Goal: Use online tool/utility: Utilize a website feature to perform a specific function

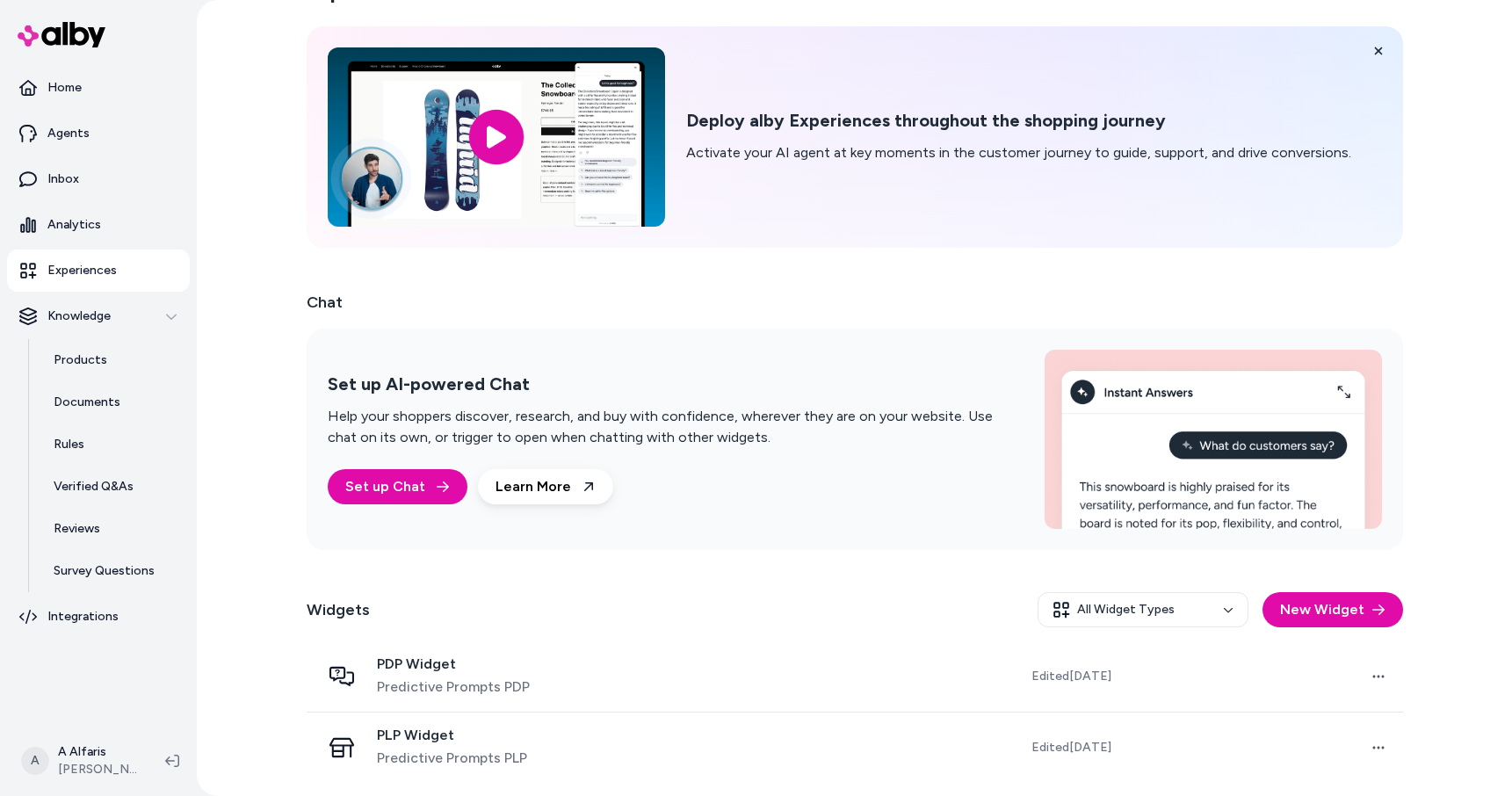
scroll to position [48, 0]
click at [75, 771] on html "Home Agents Inbox Analytics Experiences Knowledge Products Documents Rules Veri…" at bounding box center [756, 398] width 1512 height 796
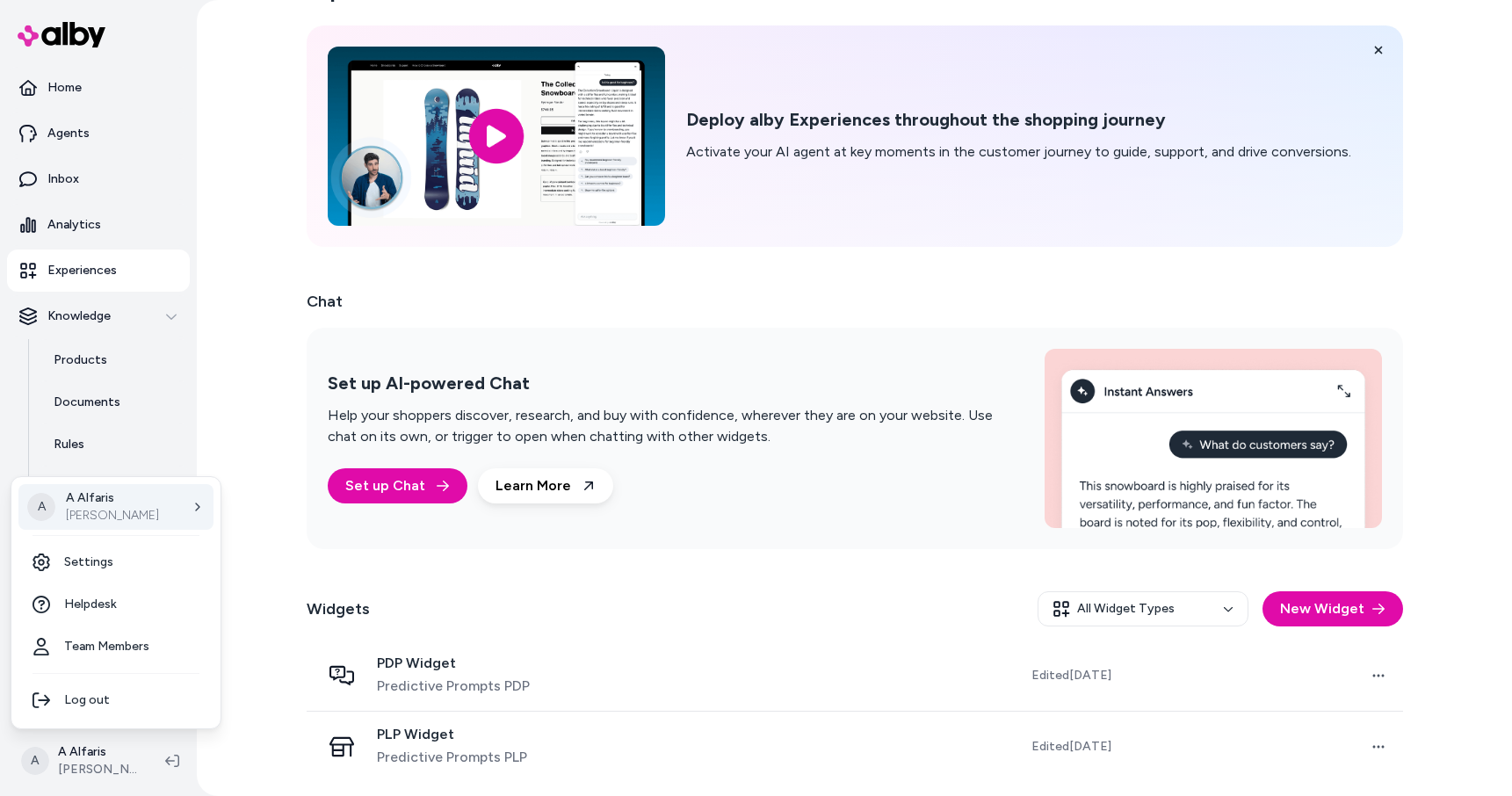
click at [140, 508] on div "A A Alfaris Arlo Dev" at bounding box center [115, 506] width 195 height 45
click at [259, 554] on span "Arlo Prod" at bounding box center [262, 555] width 53 height 18
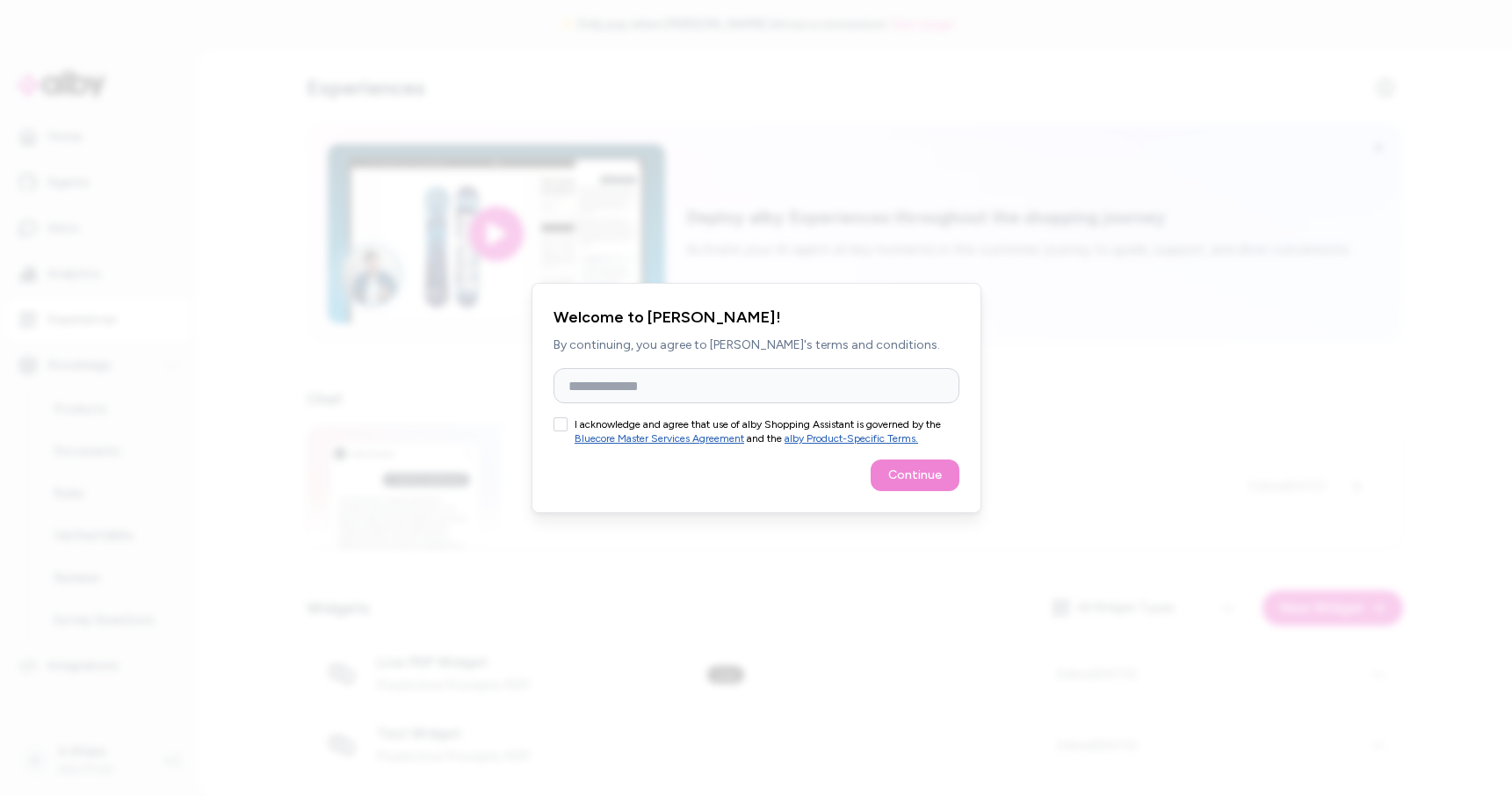
click at [566, 426] on button "I acknowledge and agree that use of alby Shopping Assistant is governed by the …" at bounding box center [561, 425] width 14 height 14
click at [771, 380] on input "Full Name" at bounding box center [756, 386] width 406 height 36
type input "******"
click at [899, 470] on button "Continue" at bounding box center [915, 475] width 89 height 32
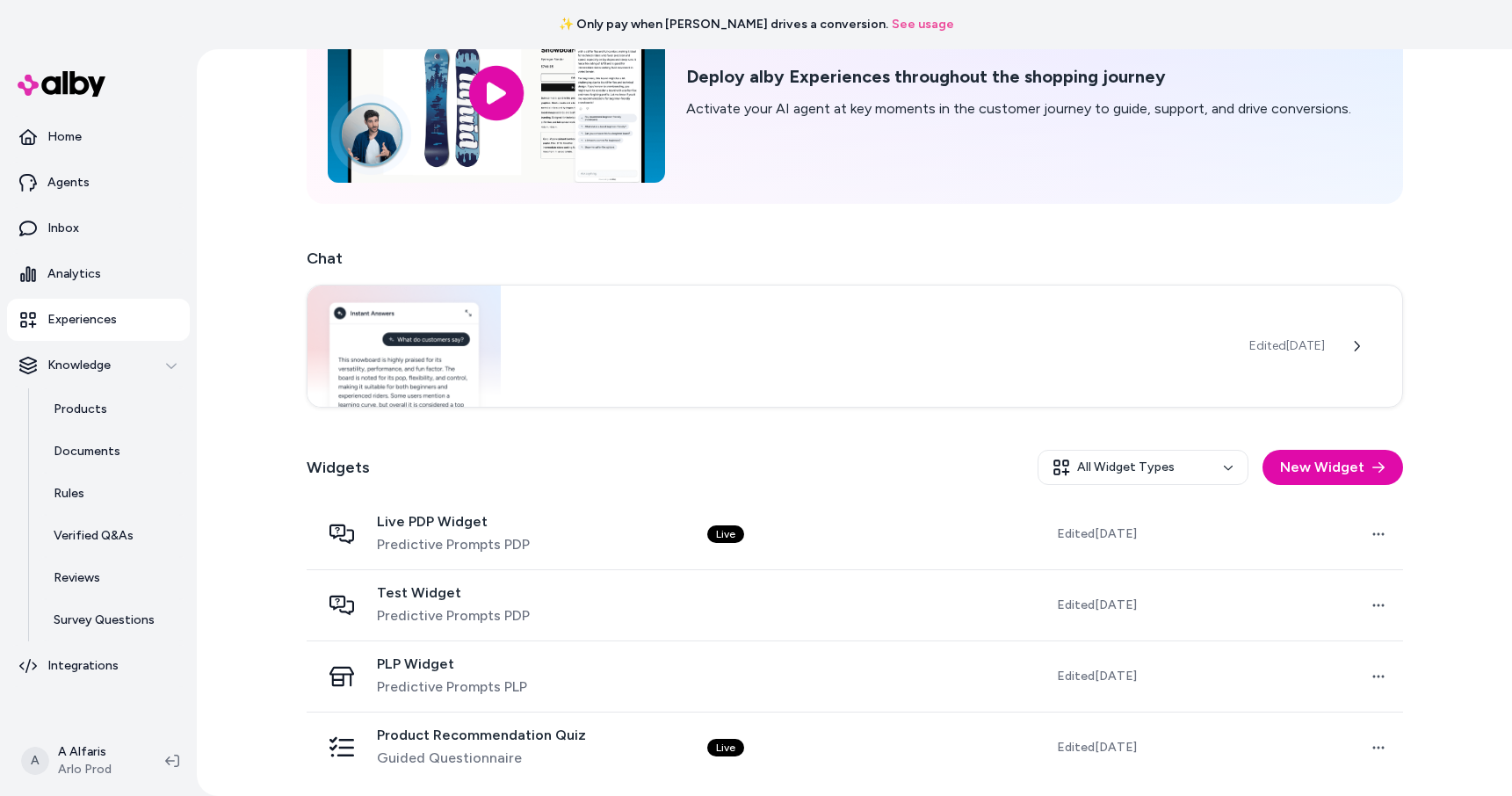
scroll to position [141, 0]
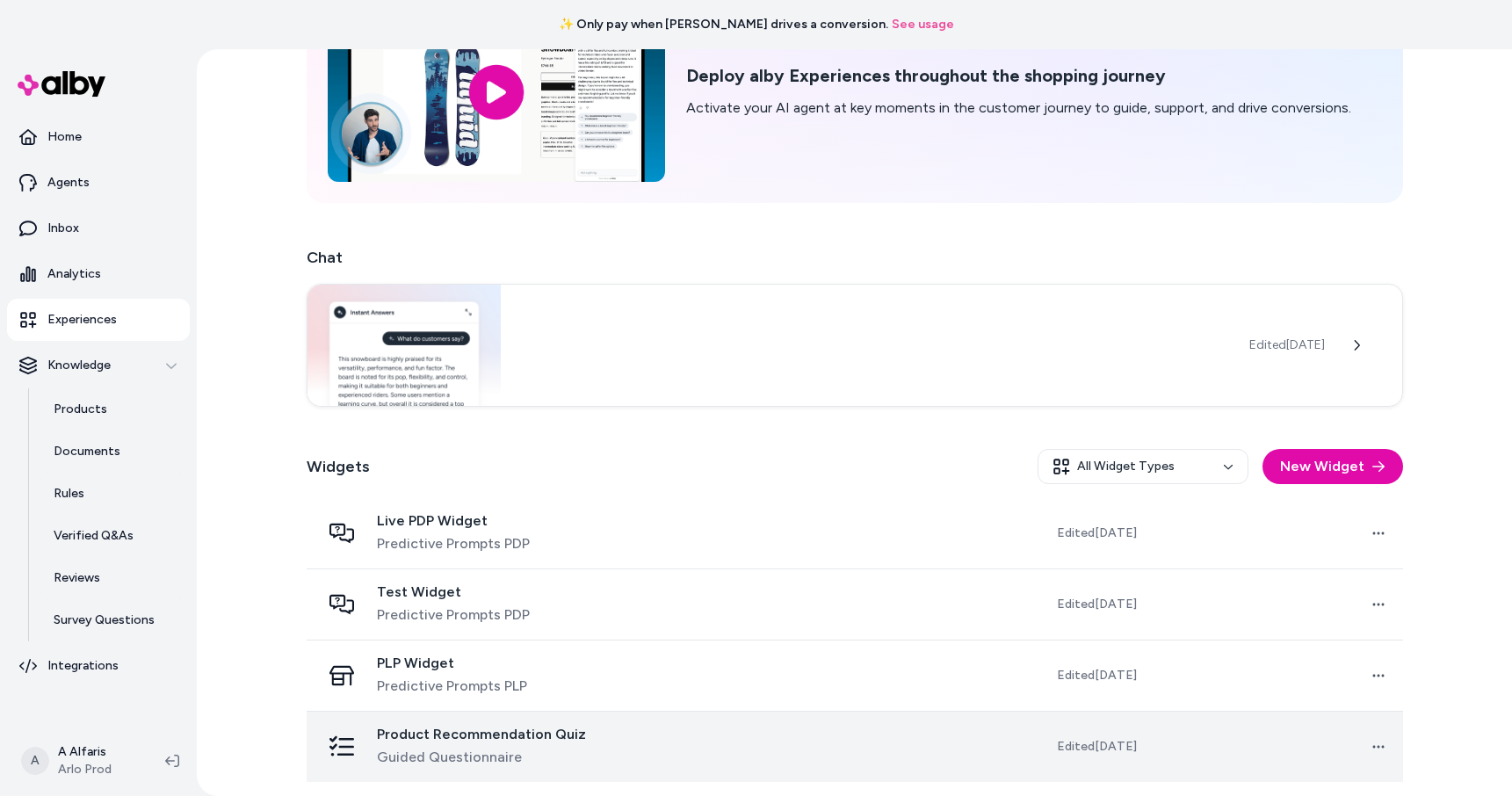
click at [534, 739] on span "Product Recommendation Quiz" at bounding box center [481, 735] width 209 height 18
click at [1365, 750] on html "✨ Only pay when [PERSON_NAME] drives a conversion. See usage Home Agents Inbox …" at bounding box center [756, 398] width 1512 height 796
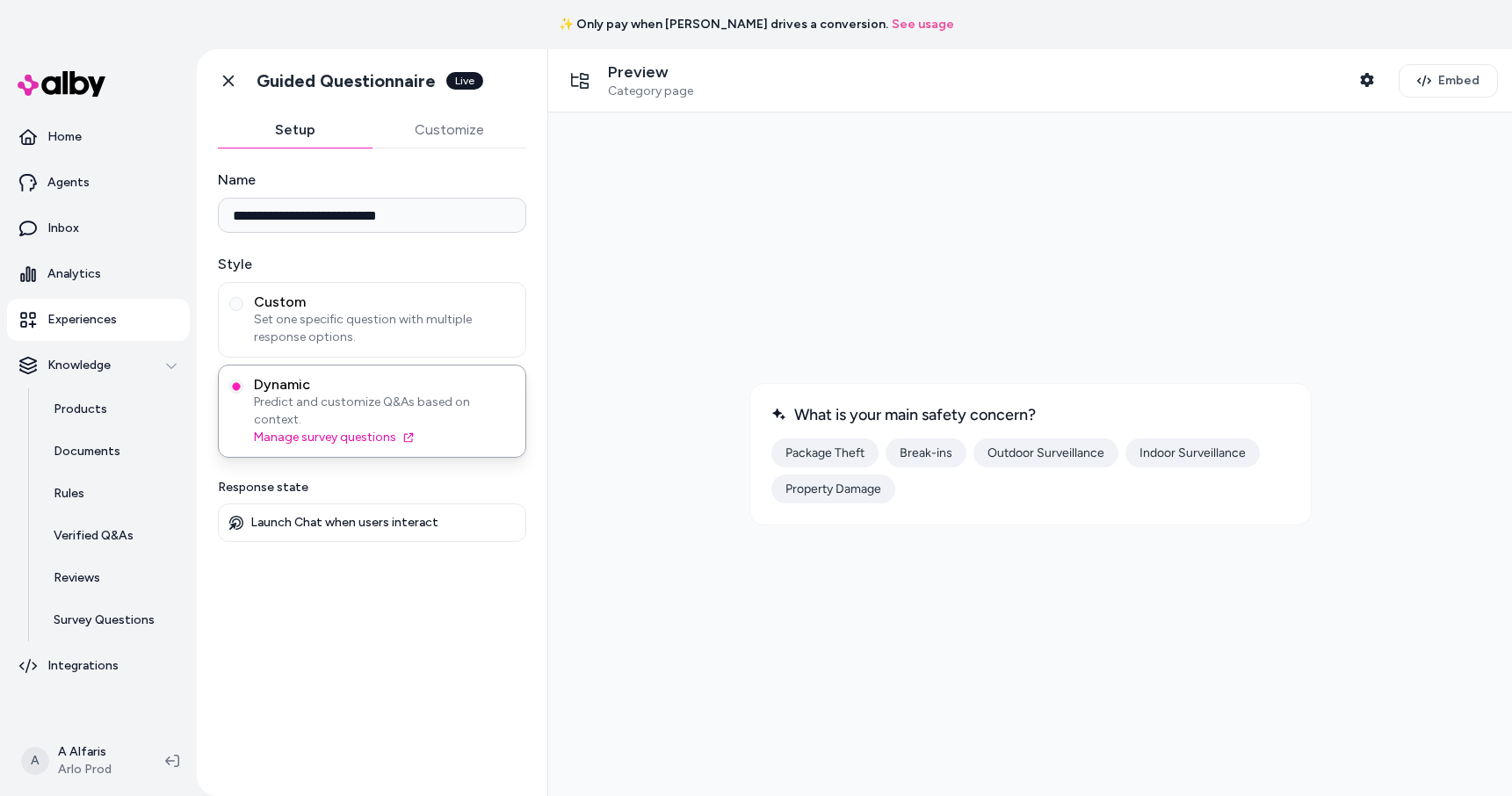
click at [998, 458] on button "Outdoor Surveillance" at bounding box center [1045, 452] width 145 height 29
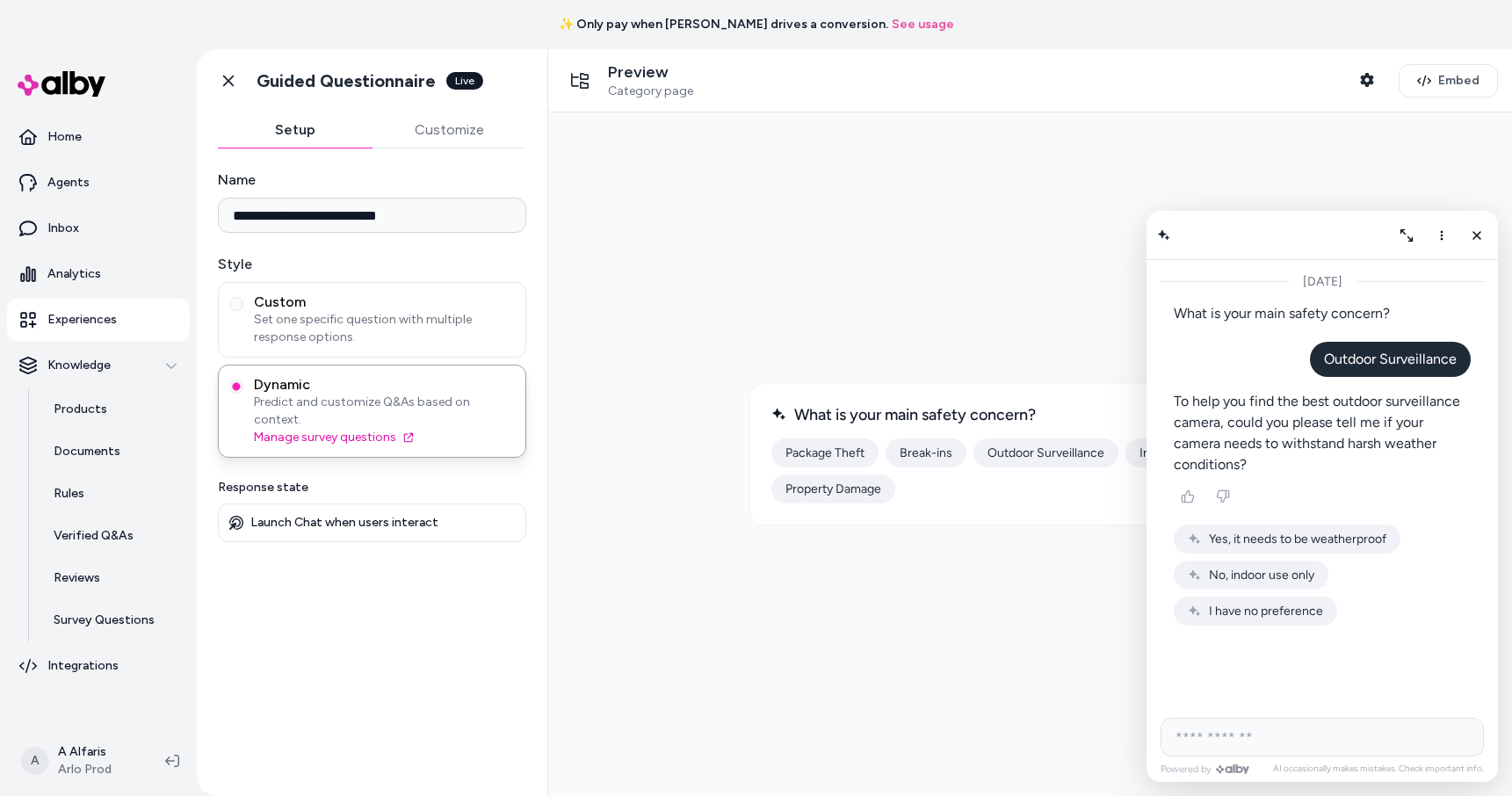
click at [1305, 540] on span "Yes, it needs to be weatherproof" at bounding box center [1297, 538] width 178 height 15
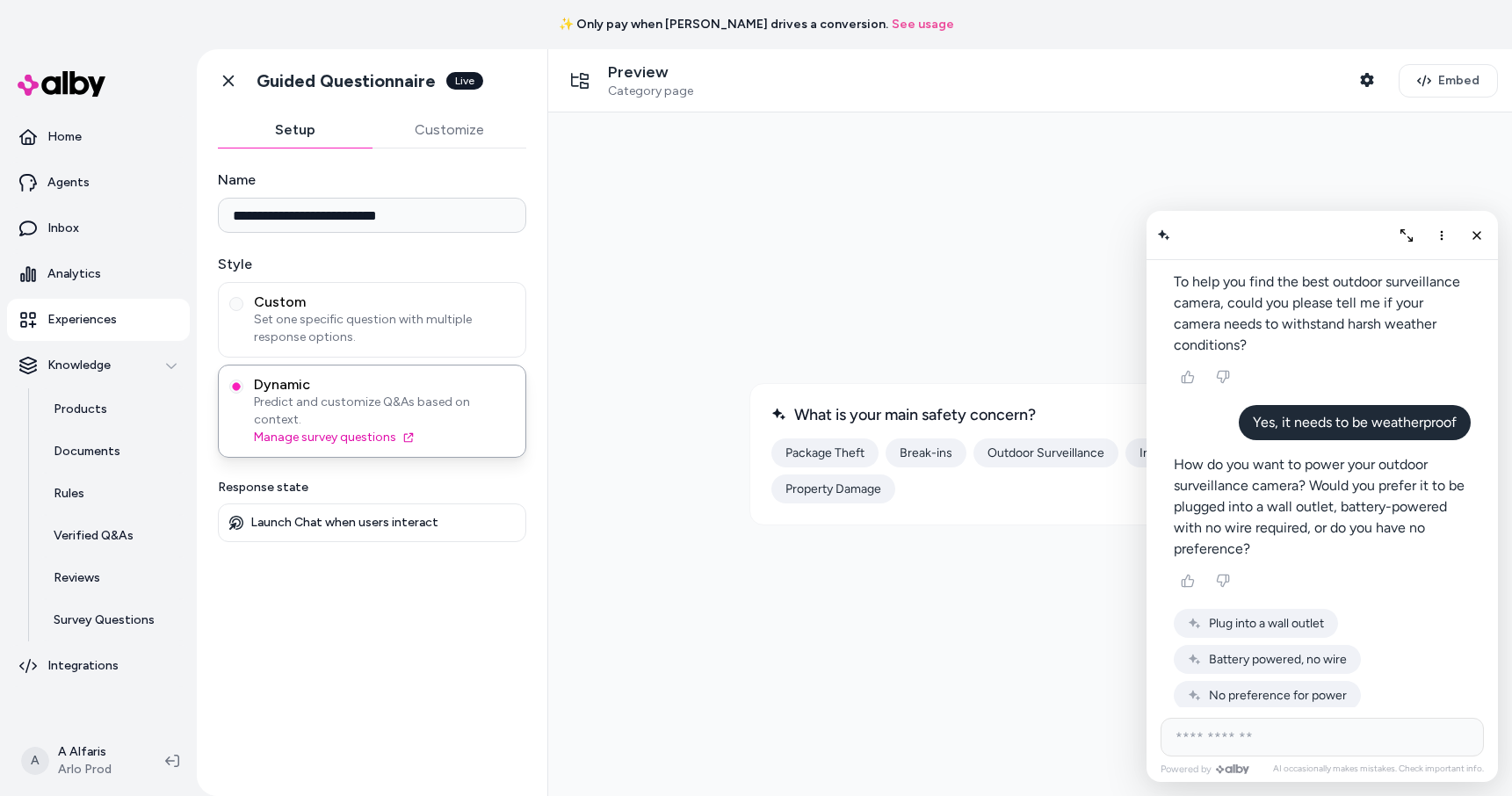
scroll to position [132, 0]
